Goal: Information Seeking & Learning: Check status

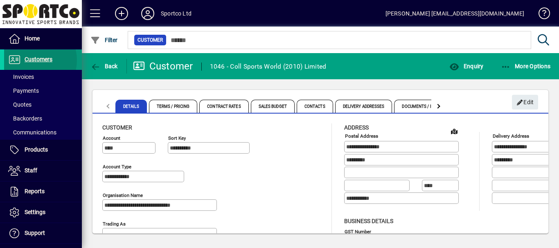
click at [32, 60] on span "Customers" at bounding box center [39, 59] width 28 height 7
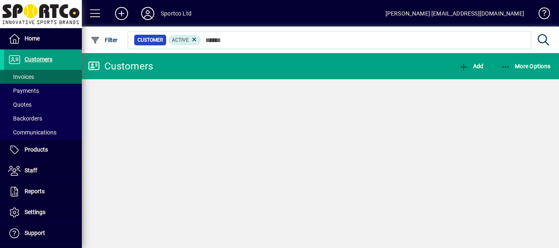
click at [19, 76] on span "Invoices" at bounding box center [21, 77] width 26 height 7
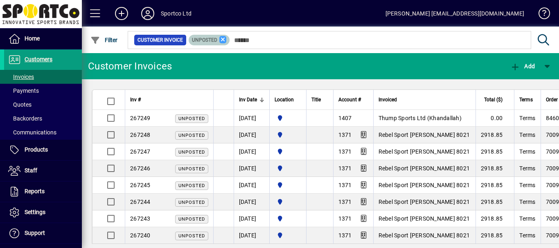
click at [223, 40] on icon at bounding box center [222, 39] width 7 height 7
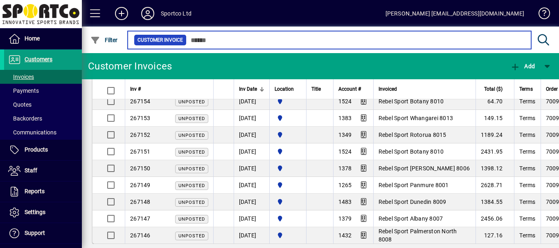
scroll to position [1576, 0]
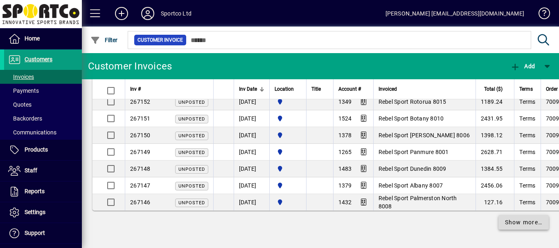
click at [516, 224] on span "Show more…" at bounding box center [524, 222] width 38 height 9
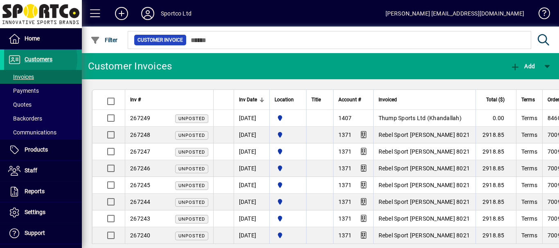
click at [35, 59] on span "Customers" at bounding box center [39, 59] width 28 height 7
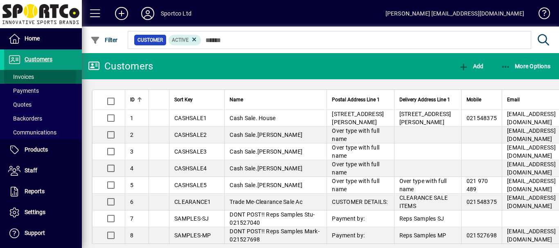
click at [20, 76] on span "Invoices" at bounding box center [21, 77] width 26 height 7
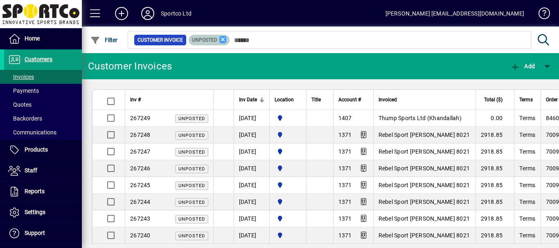
click at [223, 39] on icon at bounding box center [222, 39] width 7 height 7
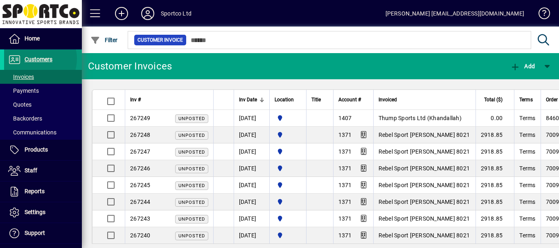
click at [34, 59] on span "Customers" at bounding box center [39, 59] width 28 height 7
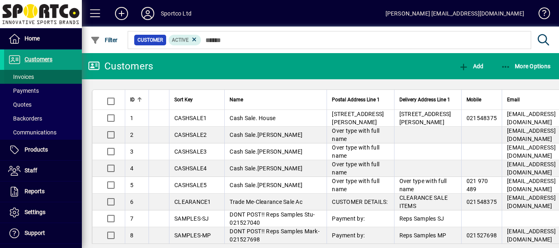
click at [25, 77] on span "Invoices" at bounding box center [21, 77] width 26 height 7
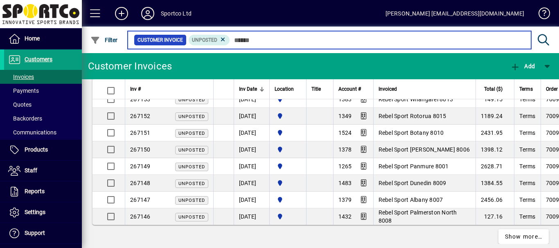
scroll to position [1576, 0]
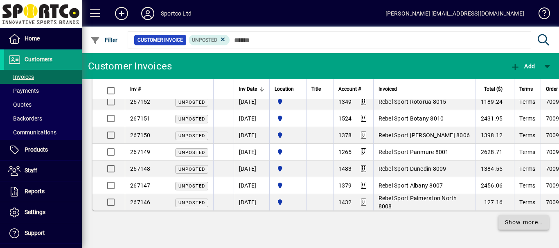
click at [520, 221] on span "Show more…" at bounding box center [524, 222] width 38 height 9
